Goal: Navigation & Orientation: Find specific page/section

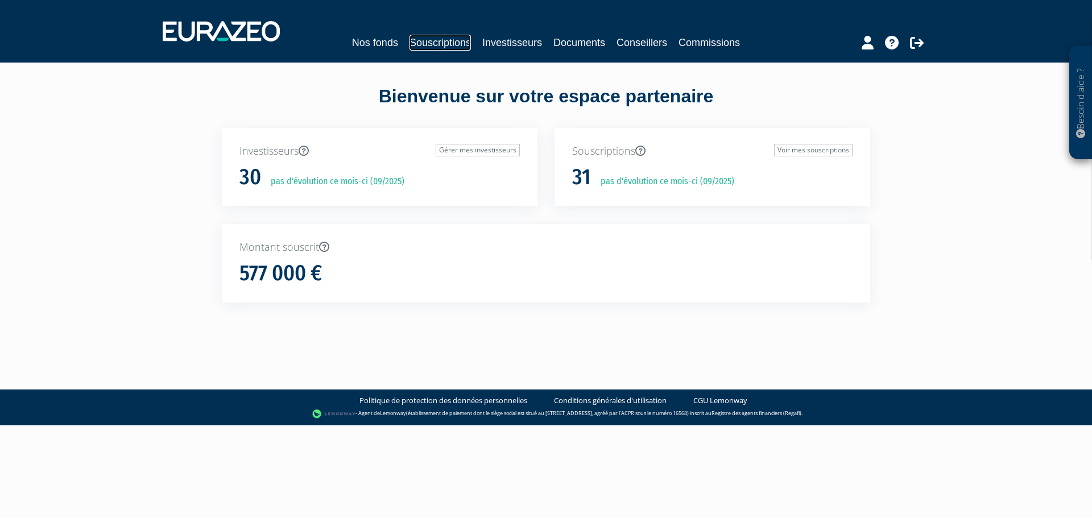
click at [437, 47] on link "Souscriptions" at bounding box center [439, 43] width 61 height 16
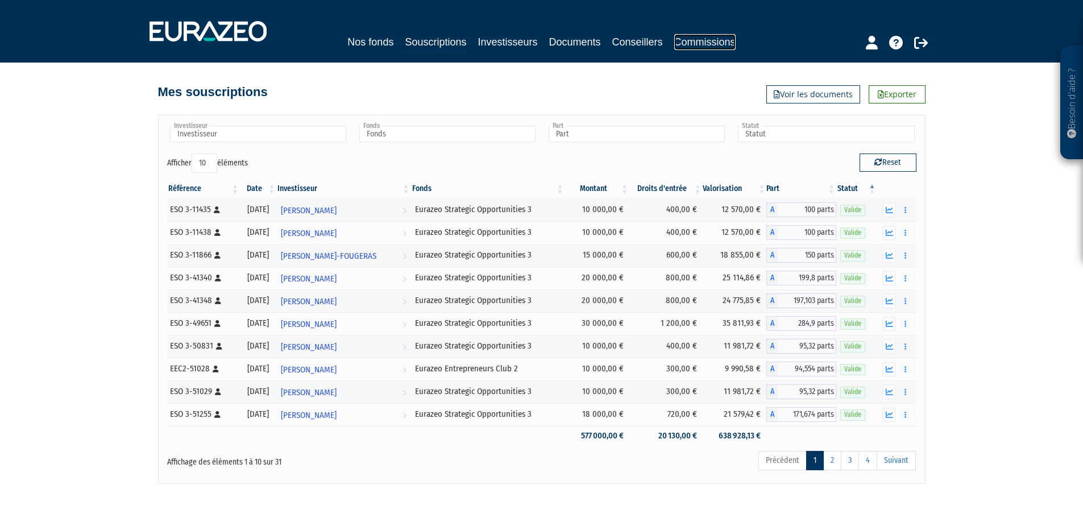
click at [722, 39] on link "Commissions" at bounding box center [704, 42] width 61 height 16
